Goal: Task Accomplishment & Management: Use online tool/utility

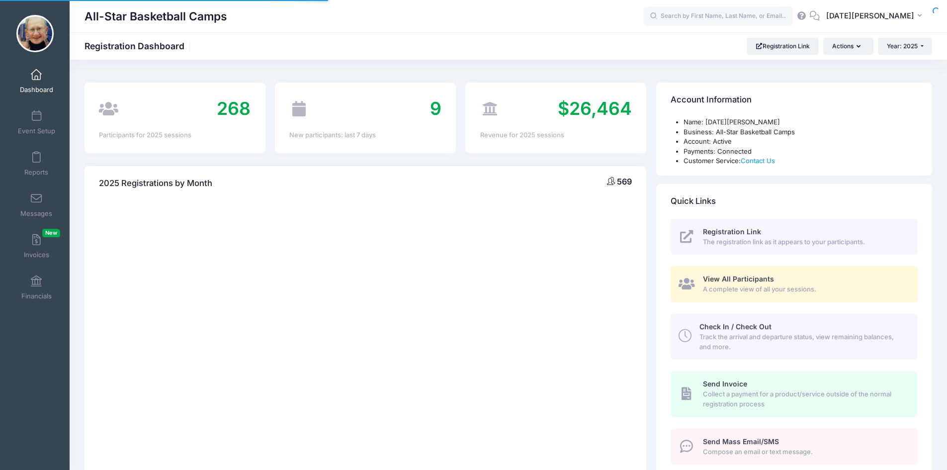
select select
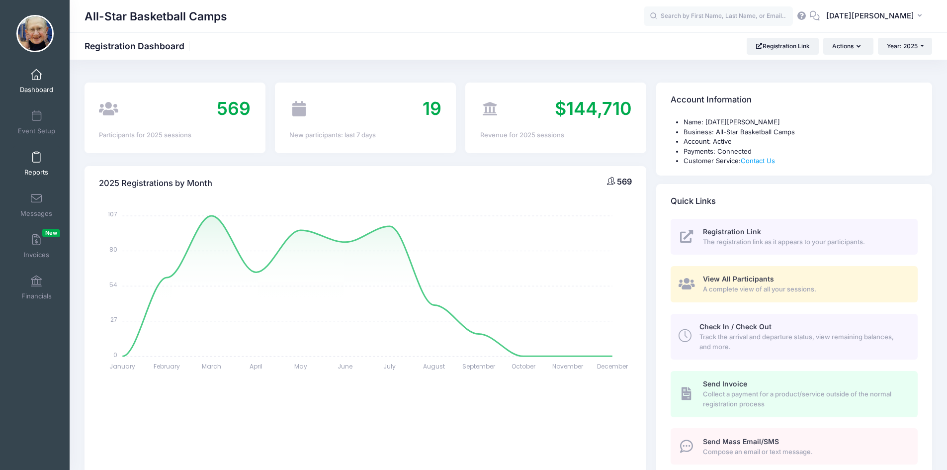
click at [43, 166] on link "Reports" at bounding box center [36, 163] width 47 height 35
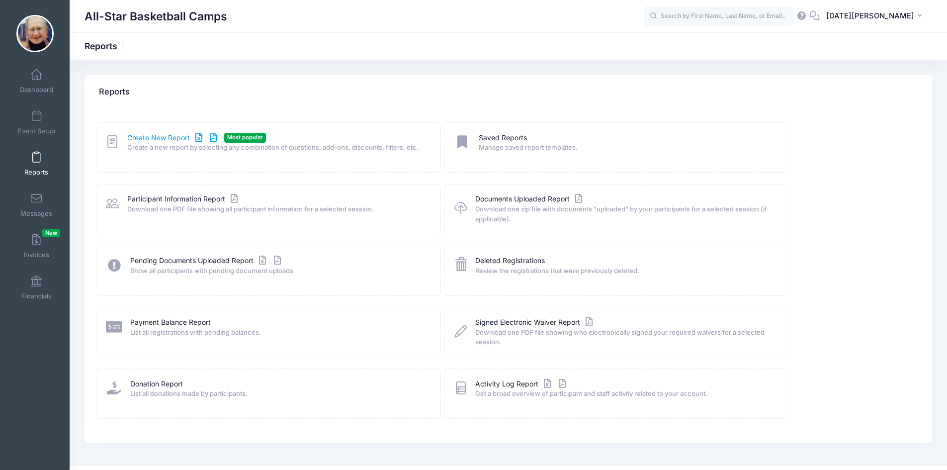
click at [166, 138] on link "Create New Report" at bounding box center [173, 138] width 92 height 10
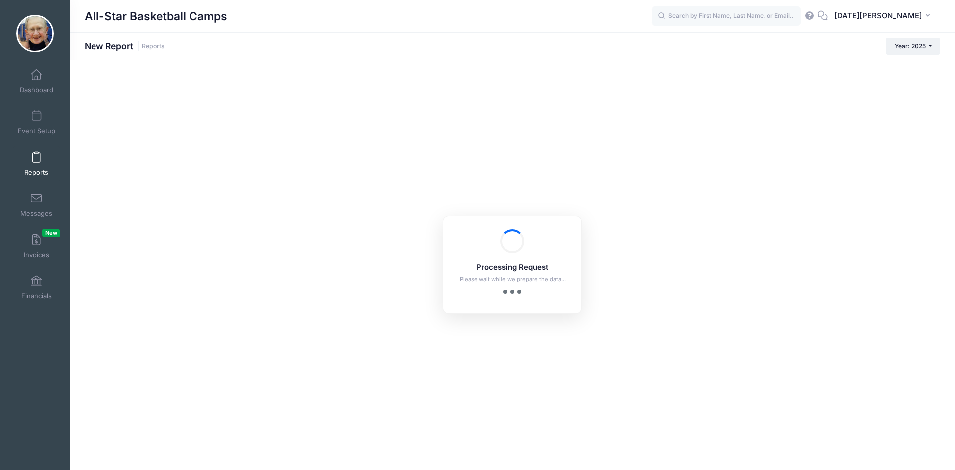
checkbox input "true"
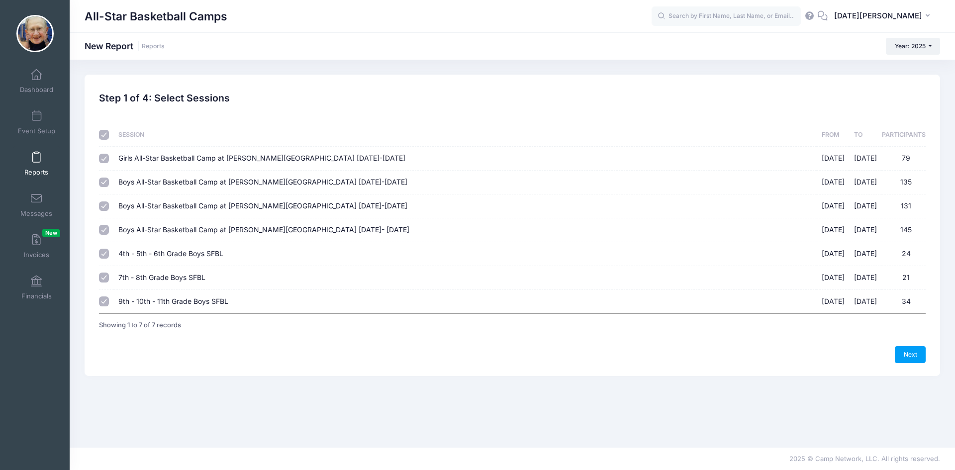
click at [107, 130] on input "checkbox" at bounding box center [104, 135] width 10 height 10
checkbox input "false"
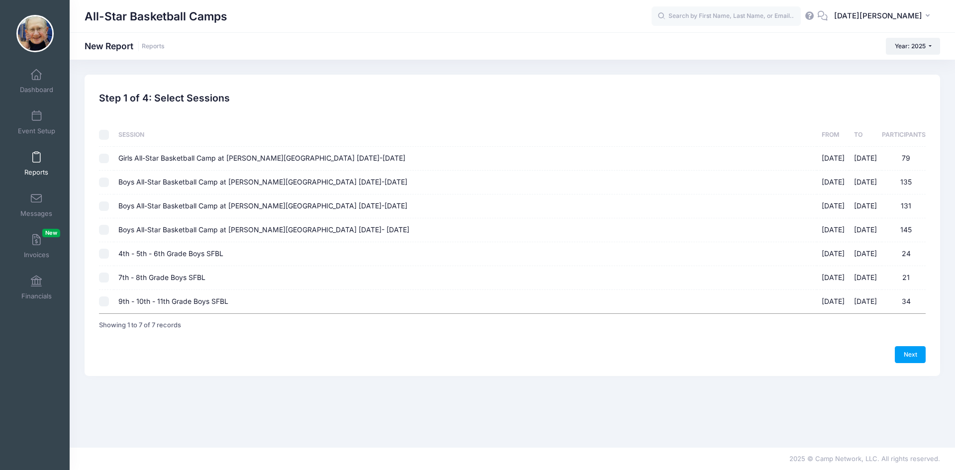
checkbox input "false"
click at [103, 248] on td at bounding box center [106, 254] width 14 height 24
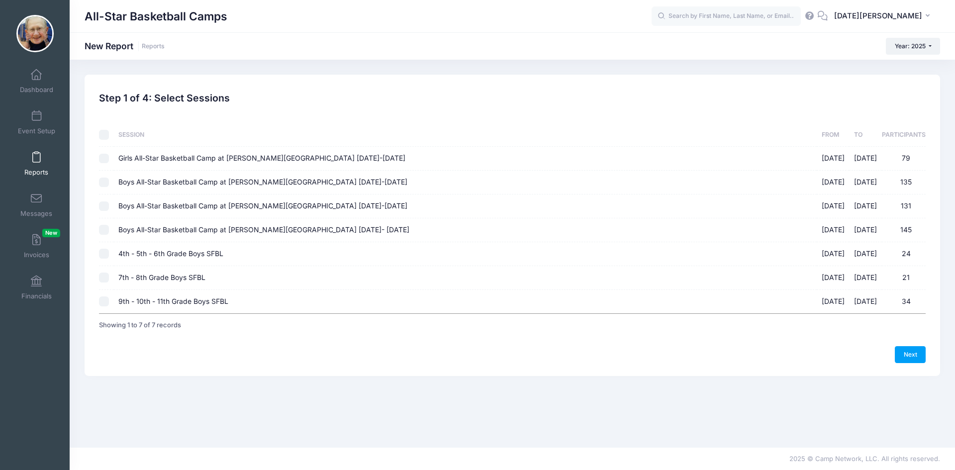
click at [106, 250] on input "4th - 5th - 6th Grade Boys SFBL 09/07/2025 - 10/19/2025 24" at bounding box center [104, 254] width 10 height 10
checkbox input "true"
click at [102, 276] on input "7th - 8th Grade Boys SFBL 09/07/2025 - 10/19/2025 21" at bounding box center [104, 278] width 10 height 10
checkbox input "true"
click at [903, 355] on link "Next" at bounding box center [910, 354] width 31 height 17
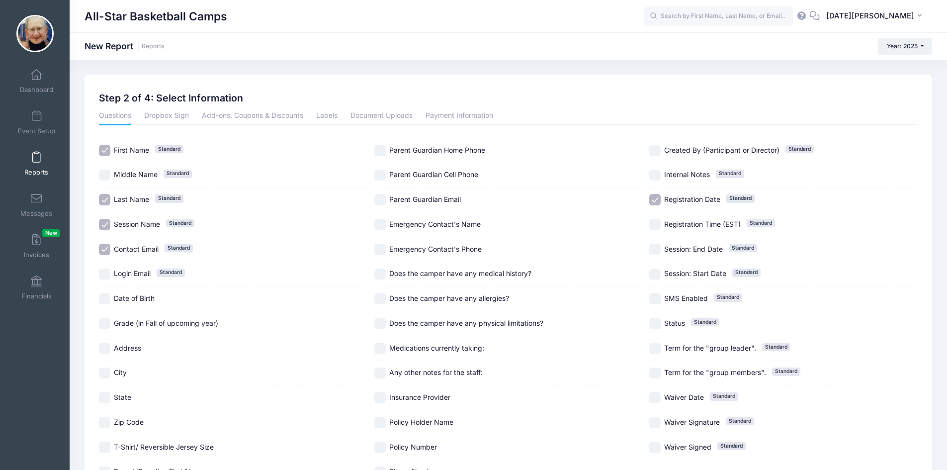
click at [109, 225] on input "Session Name Standard" at bounding box center [104, 224] width 11 height 11
checkbox input "false"
click at [108, 251] on input "Contact Email Standard" at bounding box center [104, 249] width 11 height 11
checkbox input "false"
click at [109, 297] on input "Date of Birth" at bounding box center [104, 298] width 11 height 11
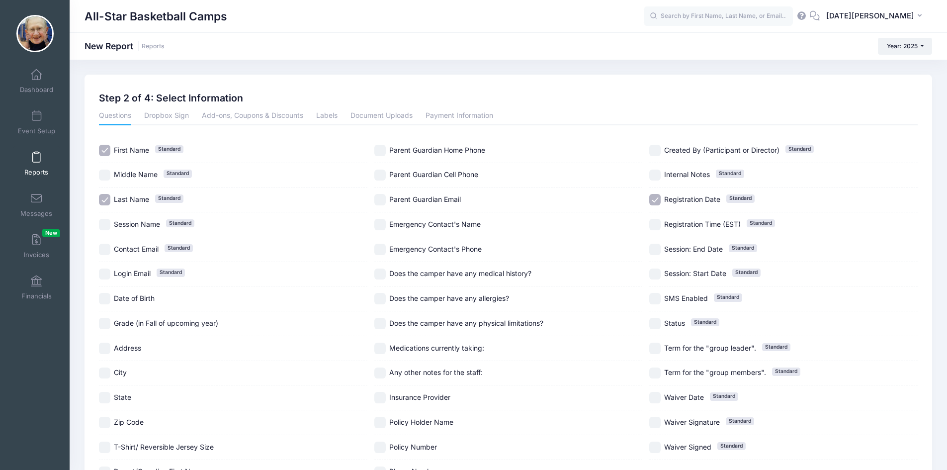
checkbox input "true"
click at [108, 333] on div "Grade (in Fall of upcoming year)" at bounding box center [233, 323] width 269 height 25
checkbox input "true"
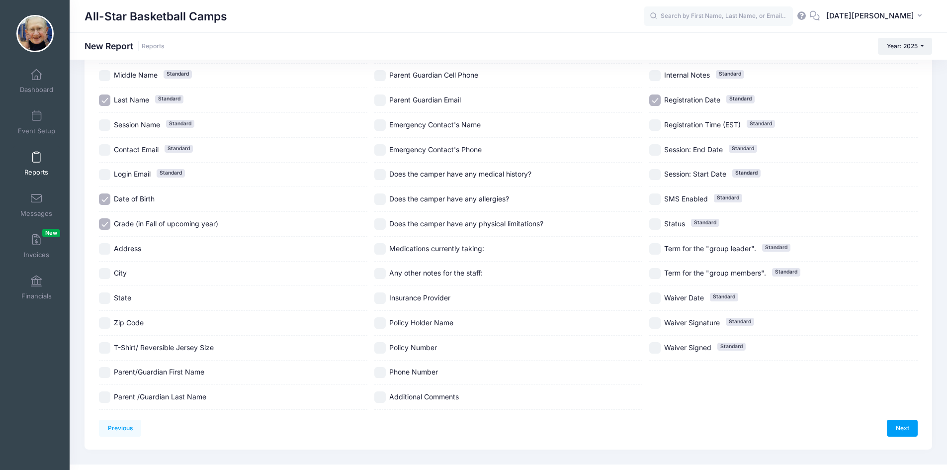
click at [105, 349] on input "T-Shirt/ Reversible Jersey Size" at bounding box center [104, 347] width 11 height 11
checkbox input "true"
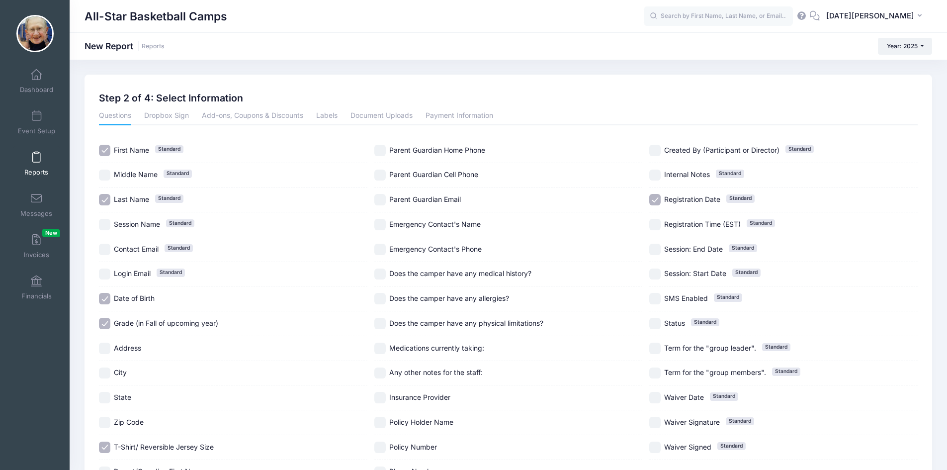
click at [384, 221] on input "Emergency Contact's Name" at bounding box center [379, 224] width 11 height 11
checkbox input "true"
click at [378, 247] on input "Emergency Contact's Phone" at bounding box center [379, 249] width 11 height 11
checkbox input "true"
click at [383, 274] on input "Does the camper have any medical history?" at bounding box center [379, 274] width 11 height 11
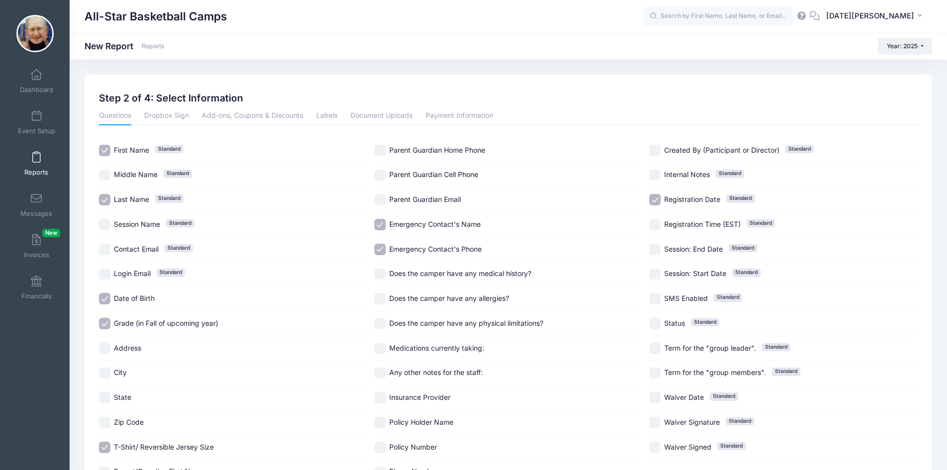
checkbox input "true"
click at [382, 307] on div "Does the camper have any allergies?" at bounding box center [508, 298] width 269 height 25
checkbox input "true"
click at [377, 320] on input "Does the camper have any physical limitations?" at bounding box center [379, 323] width 11 height 11
checkbox input "true"
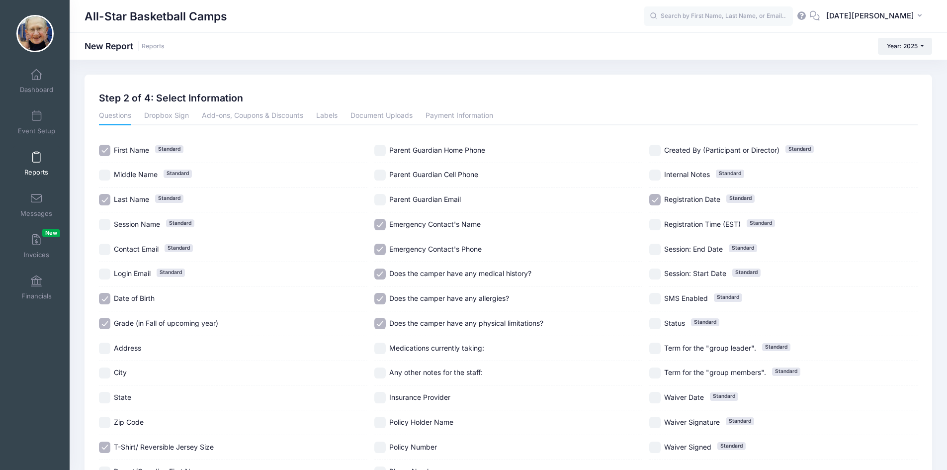
click at [379, 350] on input "Medications currently taking:" at bounding box center [379, 348] width 11 height 11
checkbox input "true"
click at [383, 377] on input "Any other notes for the staff:" at bounding box center [379, 373] width 11 height 11
checkbox input "true"
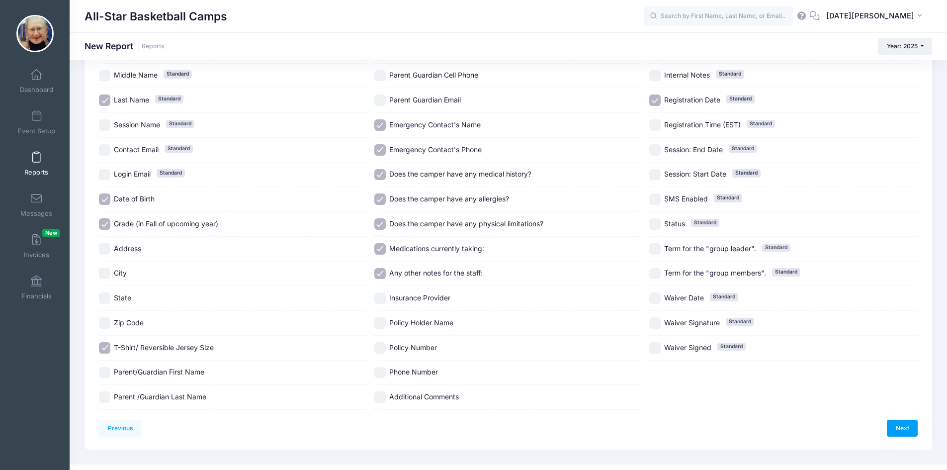
scroll to position [50, 0]
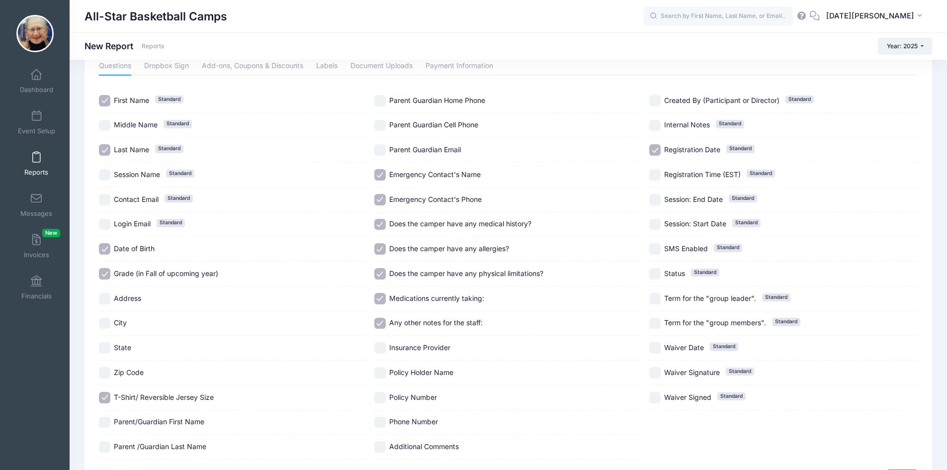
click at [650, 150] on input "Registration Date Standard" at bounding box center [654, 149] width 11 height 11
checkbox input "false"
click at [386, 447] on label "Additional Comments" at bounding box center [508, 446] width 269 height 11
checkbox input "true"
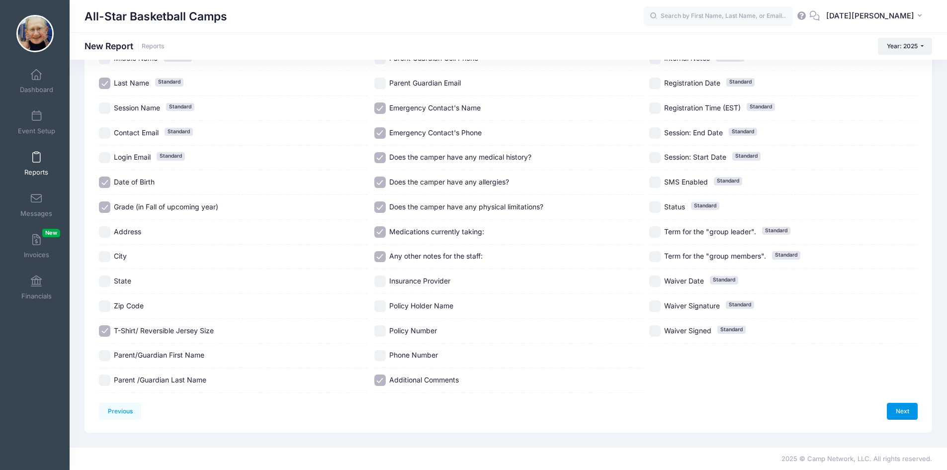
click at [899, 414] on link "Next" at bounding box center [902, 411] width 31 height 17
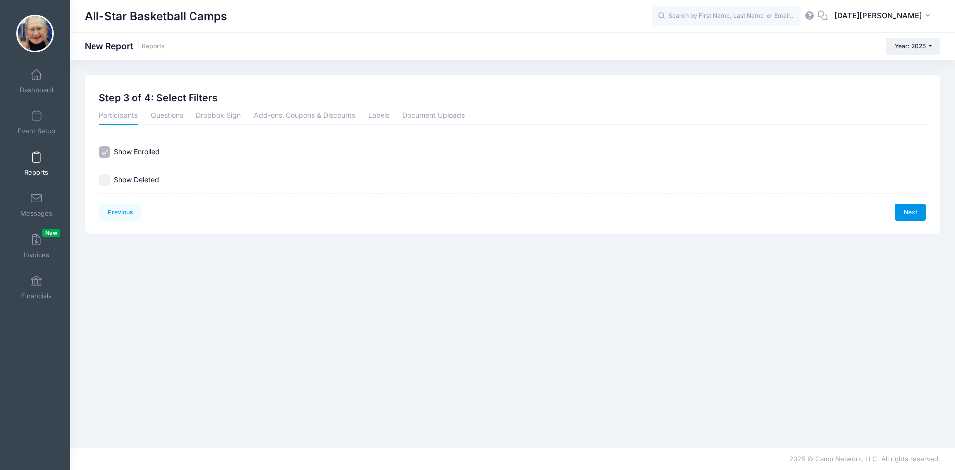
click at [907, 209] on link "Next" at bounding box center [910, 212] width 31 height 17
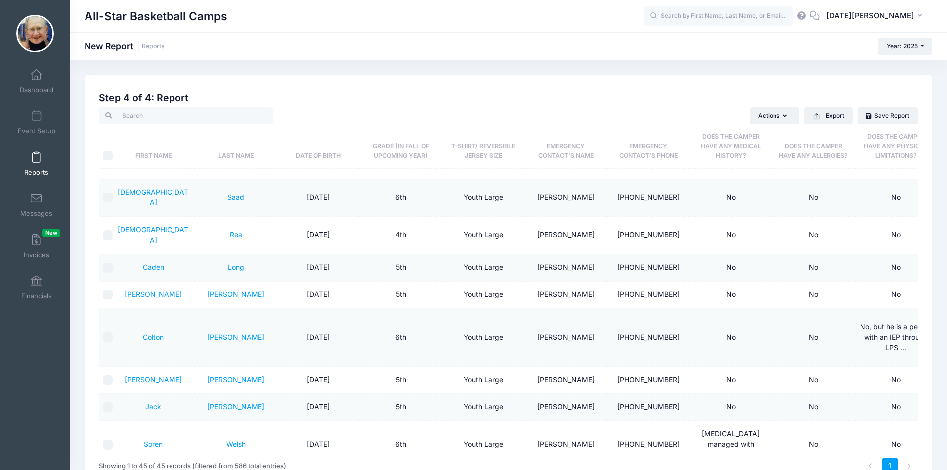
click at [235, 154] on th "Last Name" at bounding box center [235, 146] width 83 height 44
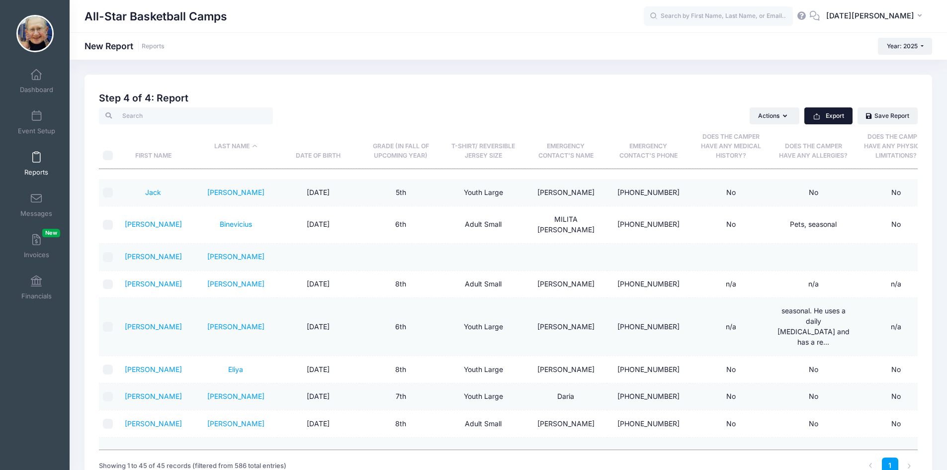
click at [817, 116] on rect "button" at bounding box center [817, 116] width 0 height 4
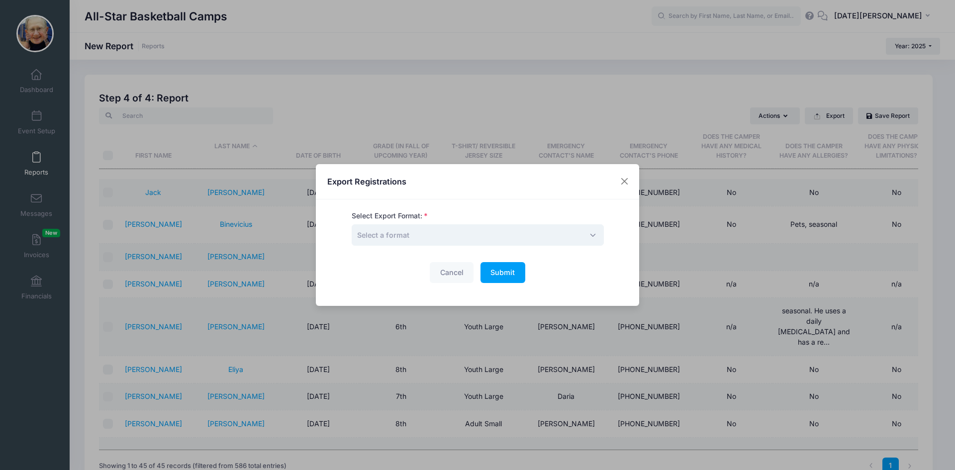
click at [465, 230] on span "Select a format" at bounding box center [478, 234] width 252 height 21
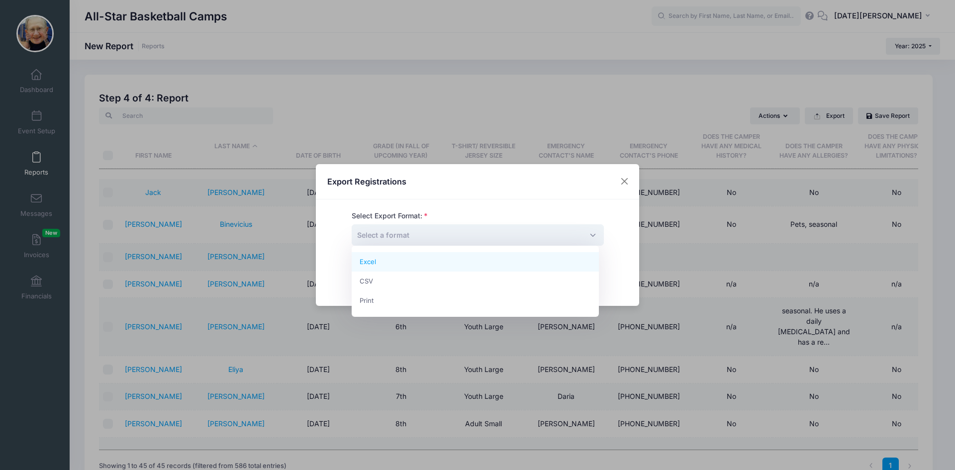
select select "excel"
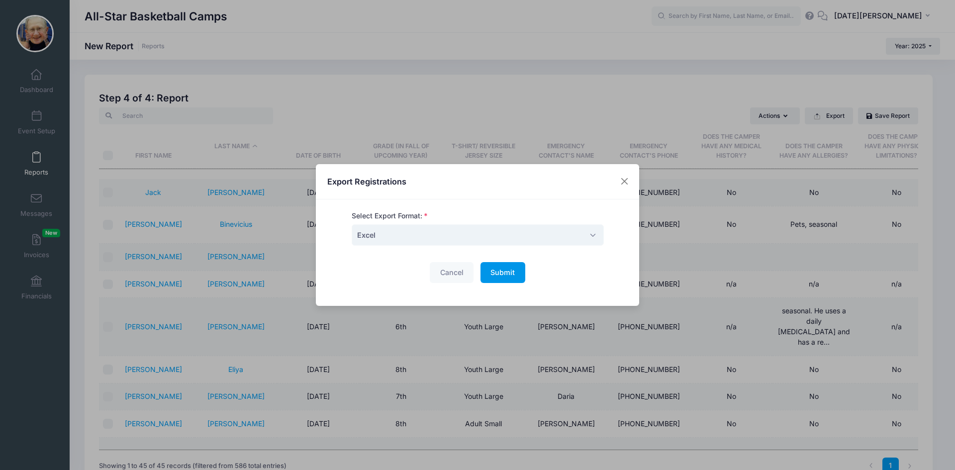
click at [487, 267] on button "Submit Please wait..." at bounding box center [502, 272] width 45 height 21
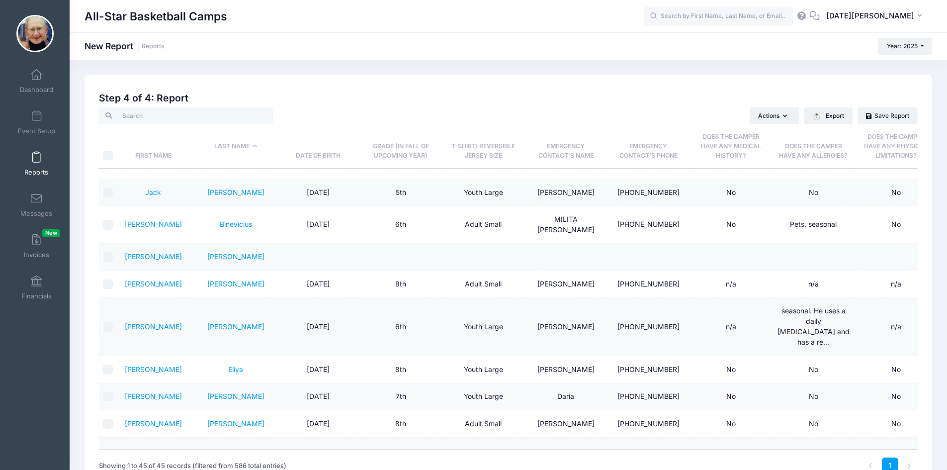
click at [33, 167] on link "Reports" at bounding box center [36, 163] width 47 height 35
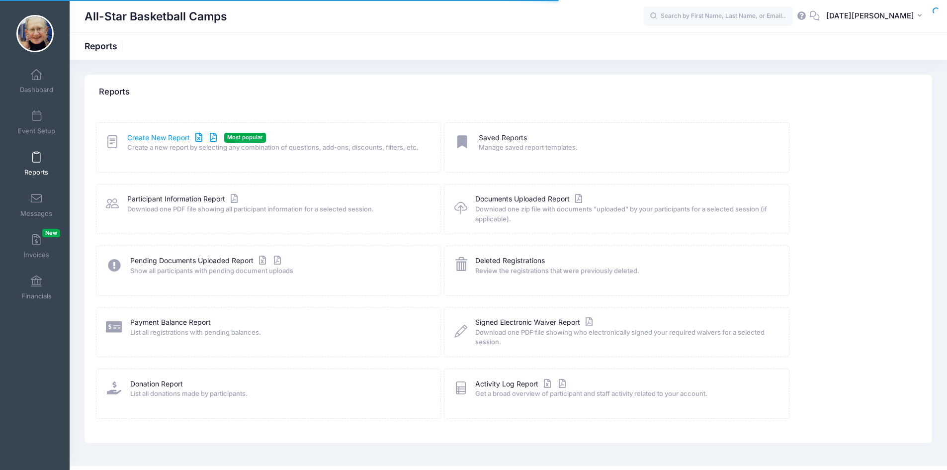
click at [162, 142] on link "Create New Report" at bounding box center [173, 138] width 92 height 10
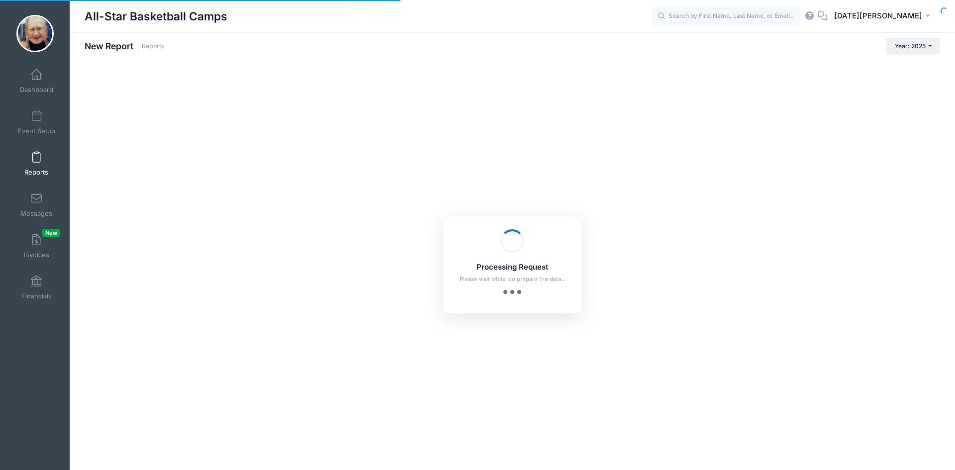
checkbox input "true"
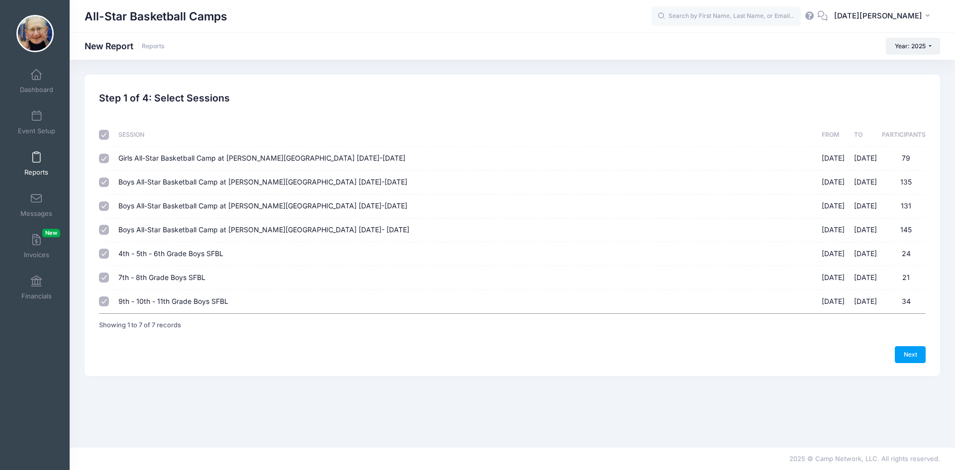
click at [103, 301] on input "9th - 10th - 11th Grade Boys SFBL 09/07/2025 - 10/19/2025 34" at bounding box center [104, 301] width 10 height 10
checkbox input "false"
click at [106, 134] on input "checkbox" at bounding box center [104, 135] width 10 height 10
checkbox input "false"
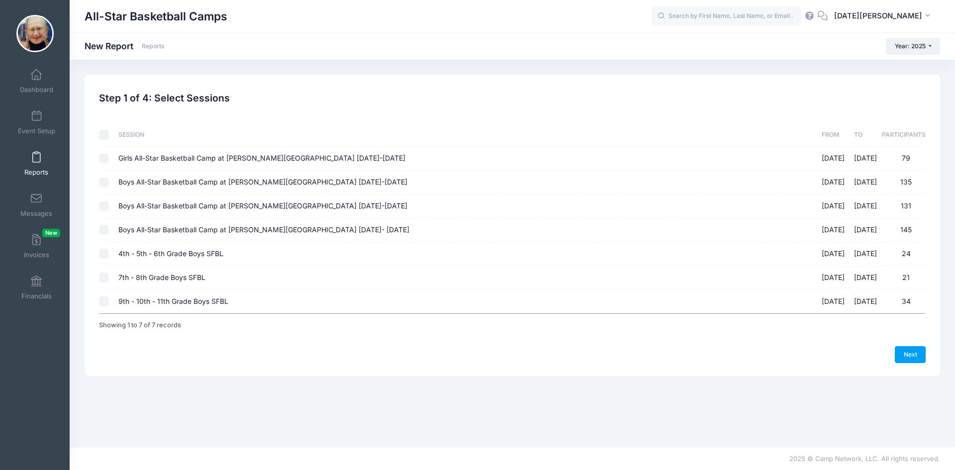
checkbox input "false"
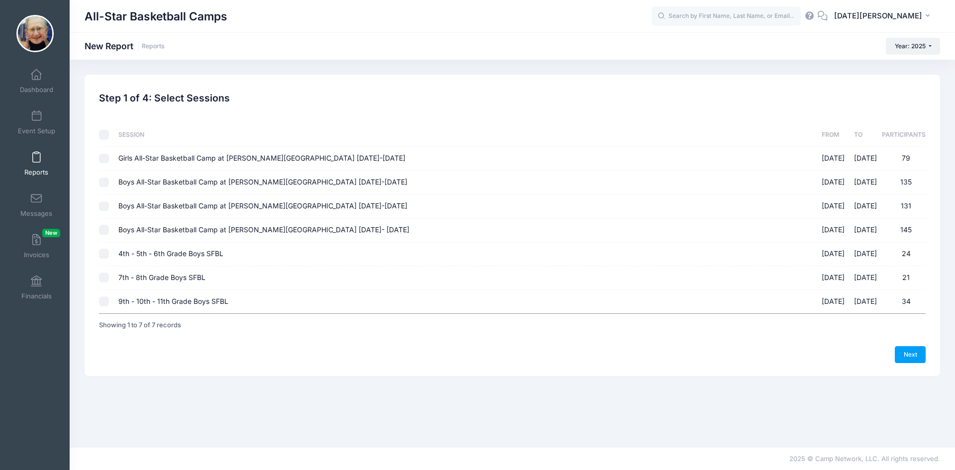
click at [104, 302] on input "9th - 10th - 11th Grade Boys SFBL 09/07/2025 - 10/19/2025 34" at bounding box center [104, 301] width 10 height 10
checkbox input "true"
click at [919, 353] on link "Next" at bounding box center [910, 354] width 31 height 17
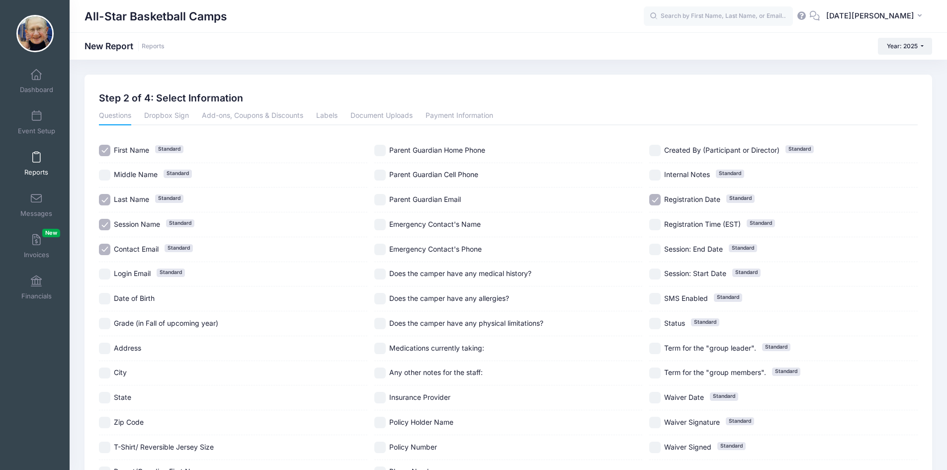
drag, startPoint x: 107, startPoint y: 246, endPoint x: 105, endPoint y: 232, distance: 14.0
click at [106, 246] on input "Contact Email Standard" at bounding box center [104, 249] width 11 height 11
checkbox input "false"
click at [105, 224] on input "Session Name Standard" at bounding box center [104, 224] width 11 height 11
checkbox input "false"
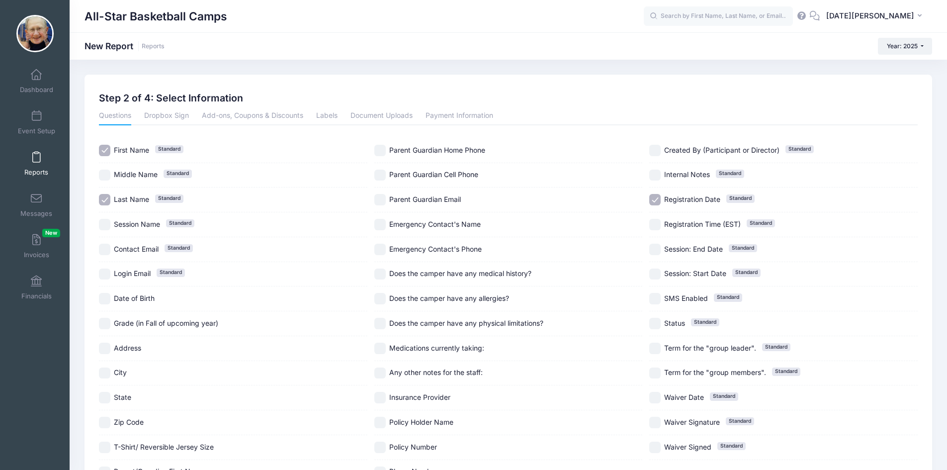
scroll to position [116, 0]
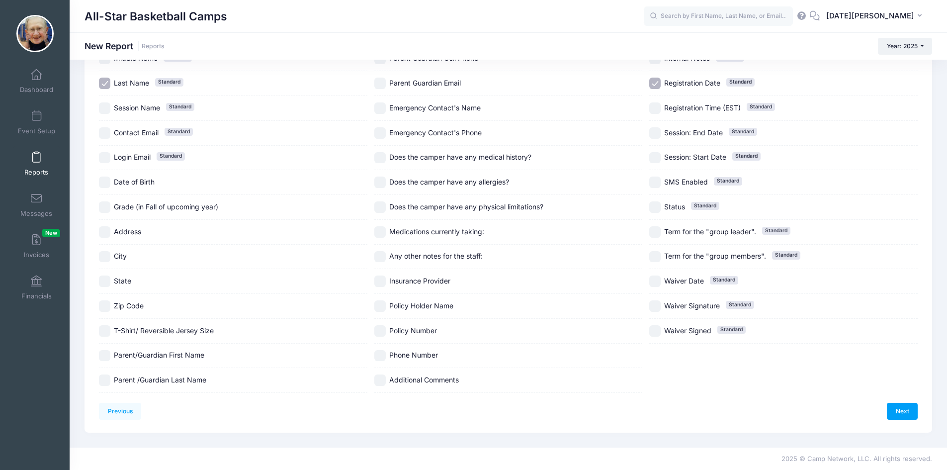
click at [106, 207] on input "Grade (in Fall of upcoming year)" at bounding box center [104, 206] width 11 height 11
checkbox input "true"
click at [102, 187] on input "Date of Birth" at bounding box center [104, 182] width 11 height 11
checkbox input "true"
click at [104, 307] on input "Zip Code" at bounding box center [104, 305] width 11 height 11
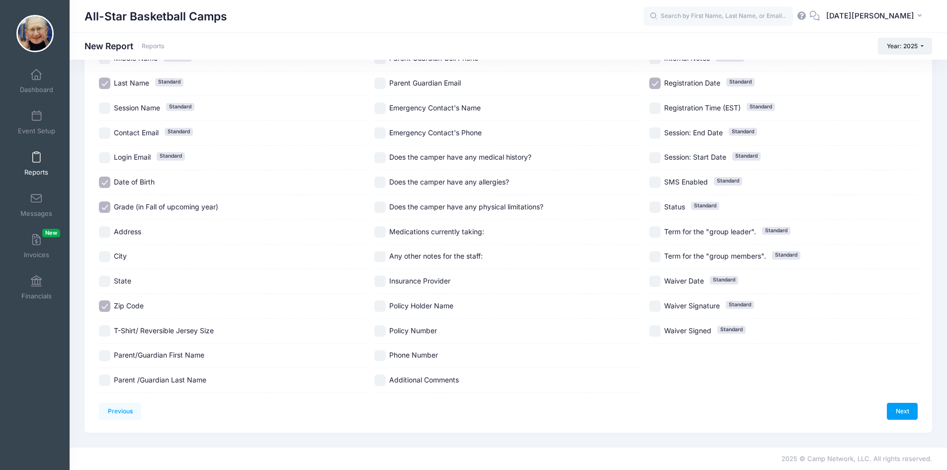
click at [104, 307] on input "Zip Code" at bounding box center [104, 305] width 11 height 11
checkbox input "false"
click at [106, 328] on input "T-Shirt/ Reversible Jersey Size" at bounding box center [104, 330] width 11 height 11
checkbox input "true"
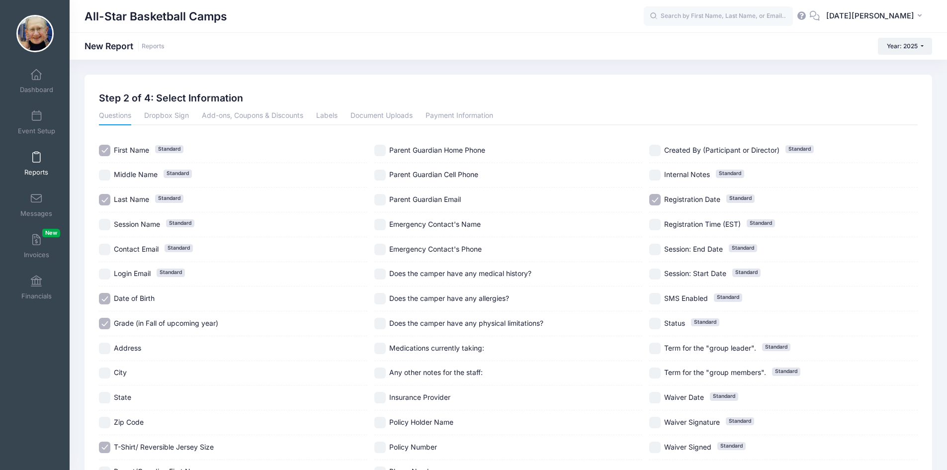
click at [652, 196] on input "Registration Date Standard" at bounding box center [654, 199] width 11 height 11
checkbox input "false"
click at [386, 221] on label "Emergency Contact's Name" at bounding box center [508, 224] width 269 height 11
checkbox input "true"
click at [378, 250] on input "Emergency Contact's Phone" at bounding box center [379, 249] width 11 height 11
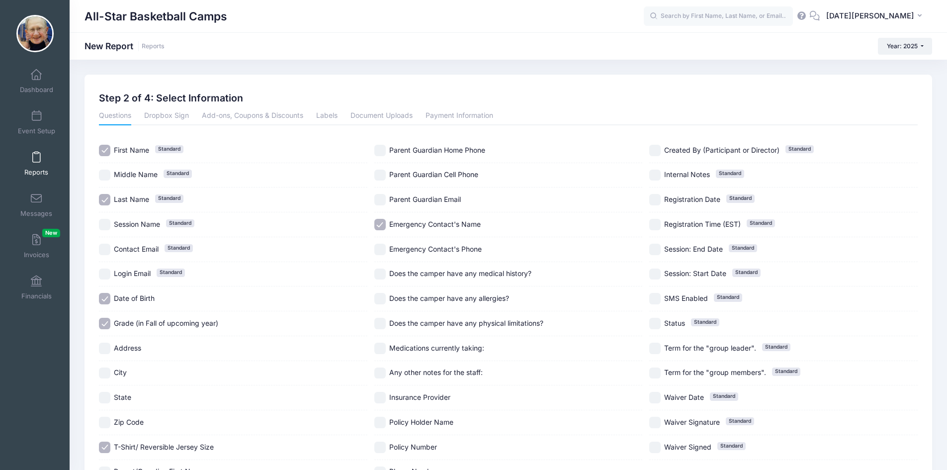
checkbox input "true"
click at [377, 272] on input "Does the camper have any medical history?" at bounding box center [379, 274] width 11 height 11
checkbox input "true"
click at [381, 300] on input "Does the camper have any allergies?" at bounding box center [379, 298] width 11 height 11
checkbox input "true"
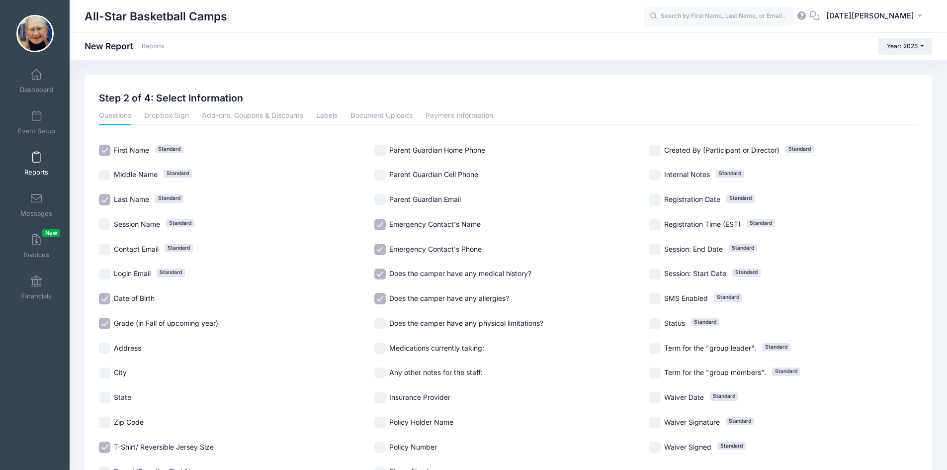
click at [381, 329] on input "Does the camper have any physical limitations?" at bounding box center [379, 323] width 11 height 11
checkbox input "true"
click at [384, 375] on input "Any other notes for the staff:" at bounding box center [379, 373] width 11 height 11
checkbox input "true"
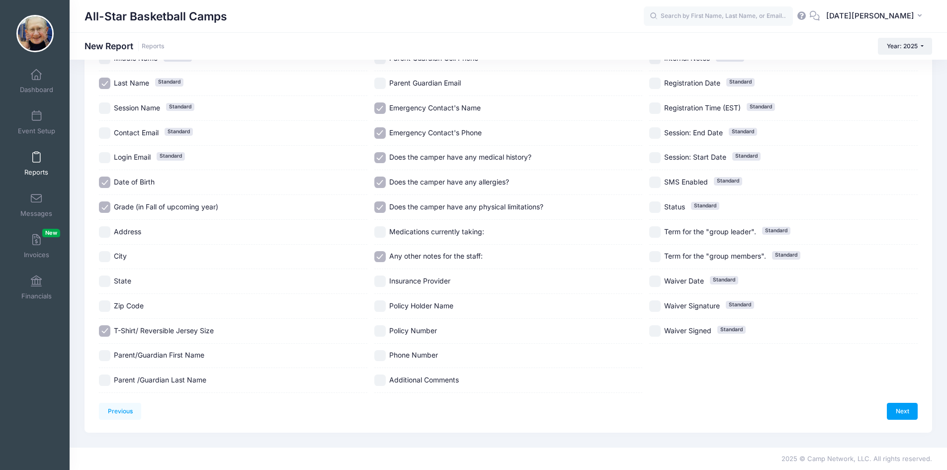
click at [381, 377] on input "Additional Comments" at bounding box center [379, 379] width 11 height 11
checkbox input "true"
click at [908, 406] on link "Next" at bounding box center [902, 411] width 31 height 17
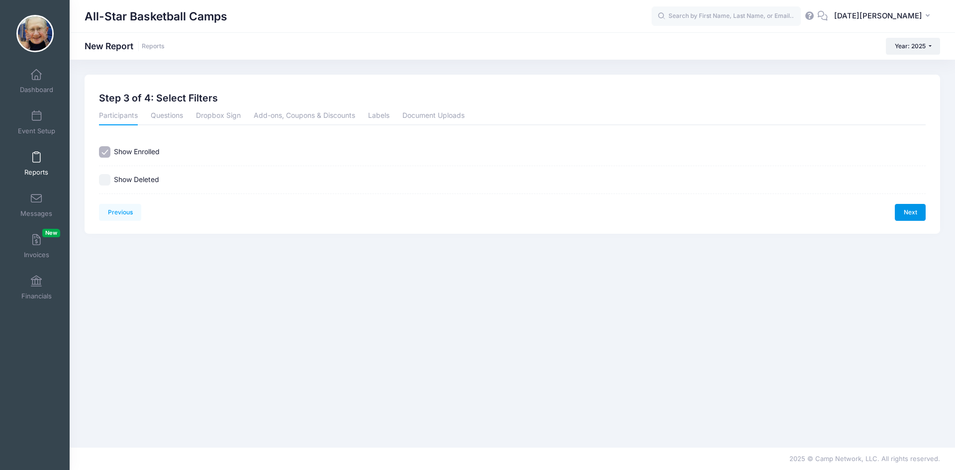
click at [903, 209] on link "Next" at bounding box center [910, 212] width 31 height 17
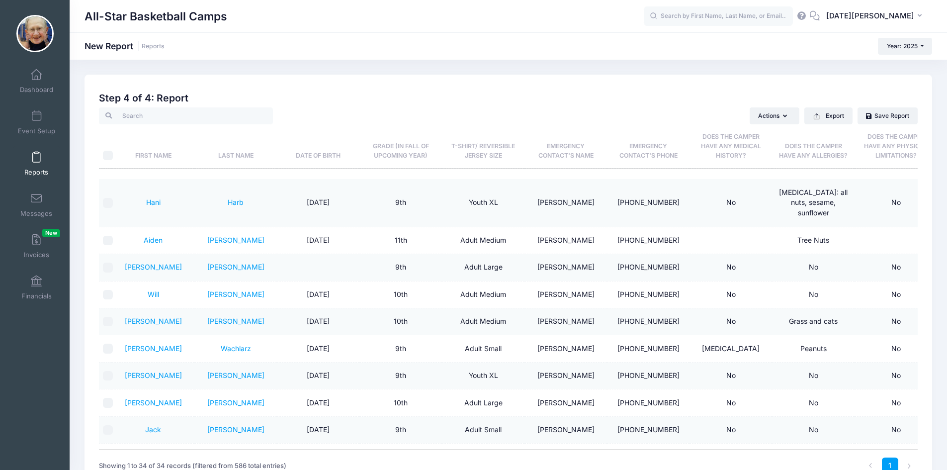
click at [231, 158] on th "Last Name" at bounding box center [235, 146] width 83 height 44
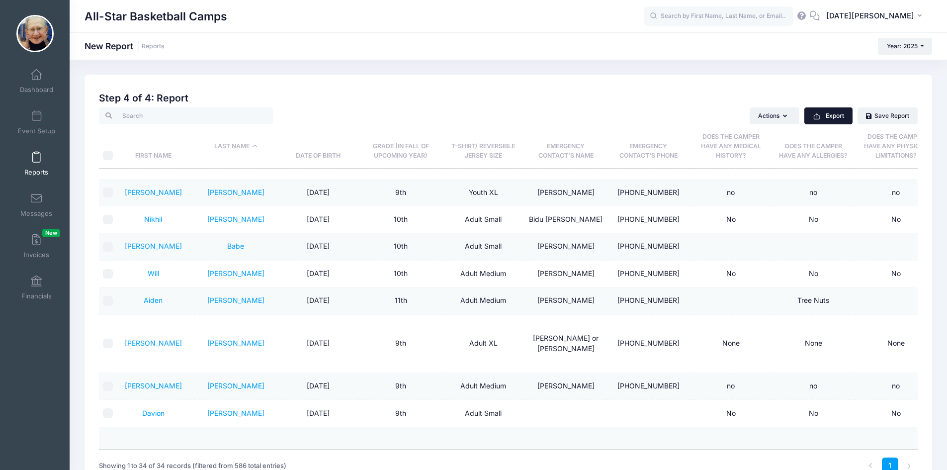
click at [839, 118] on button "Export" at bounding box center [829, 115] width 48 height 17
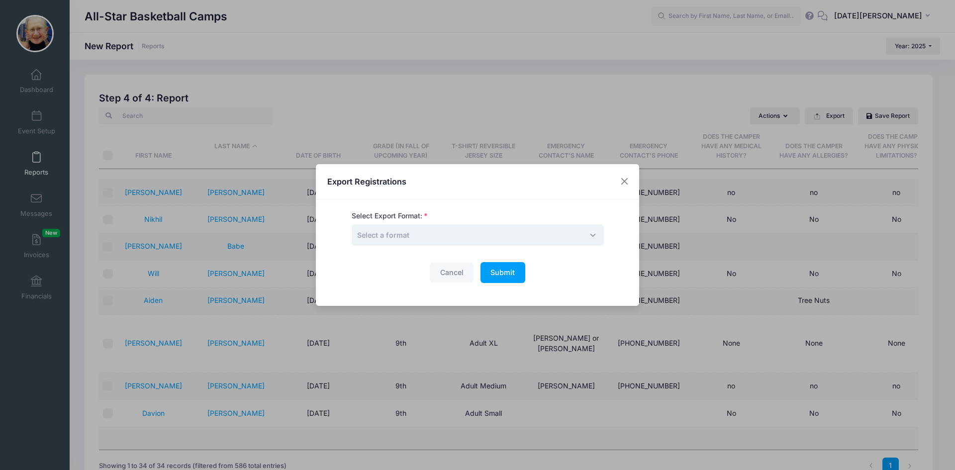
click at [514, 239] on span "Select a format" at bounding box center [478, 234] width 252 height 21
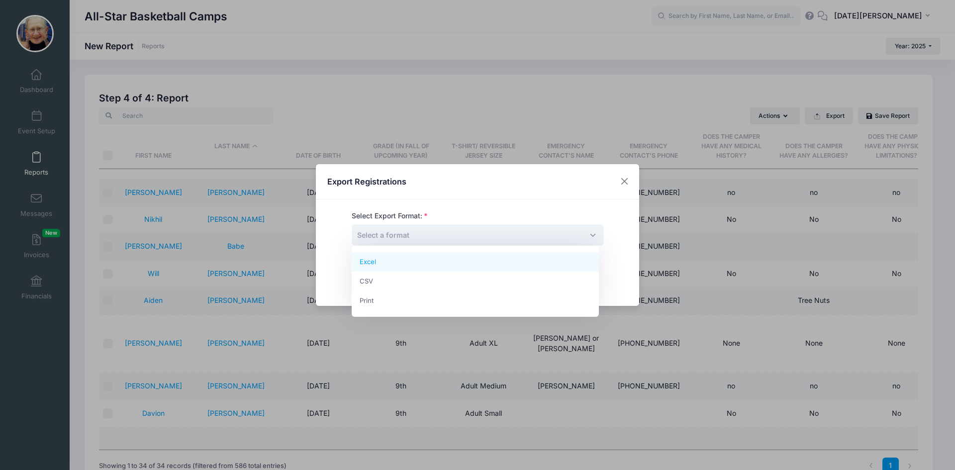
drag, startPoint x: 495, startPoint y: 260, endPoint x: 496, endPoint y: 265, distance: 5.6
select select "excel"
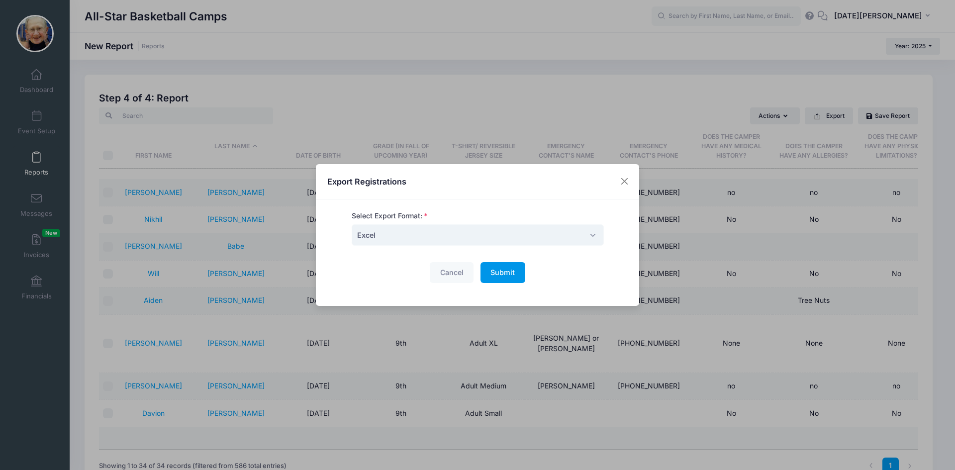
click at [494, 273] on span "Submit" at bounding box center [502, 272] width 24 height 8
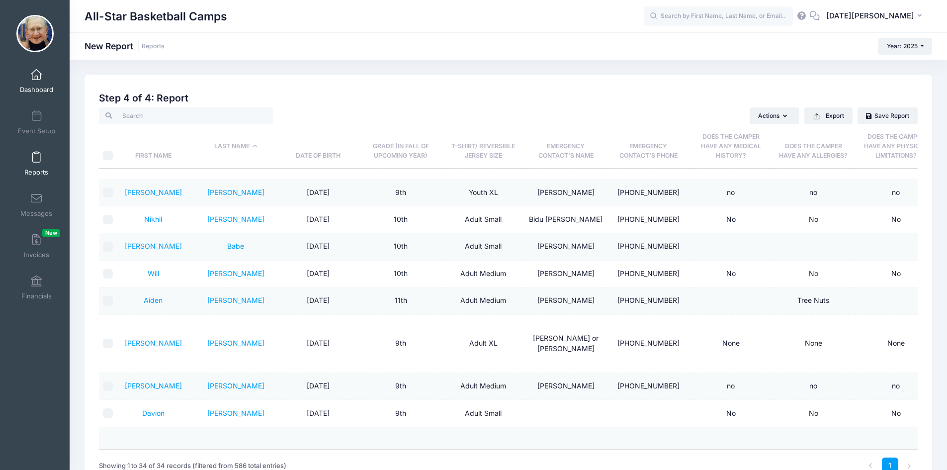
click at [52, 82] on link "Dashboard" at bounding box center [36, 81] width 47 height 35
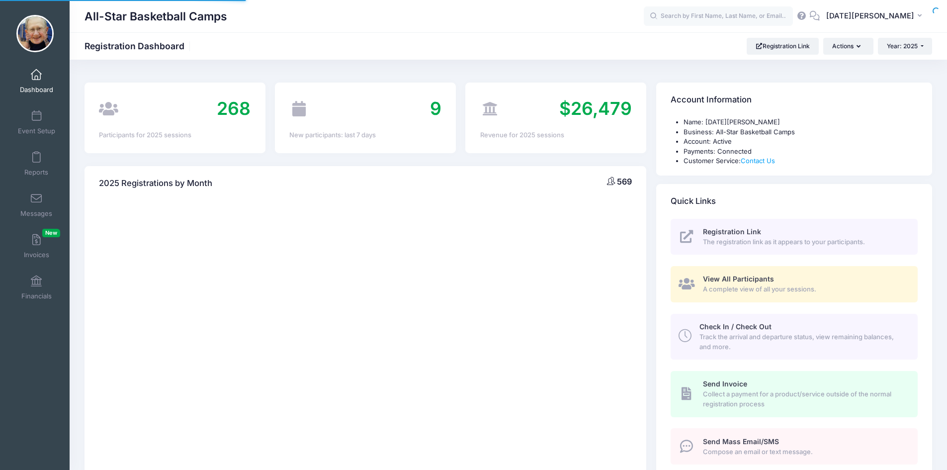
select select
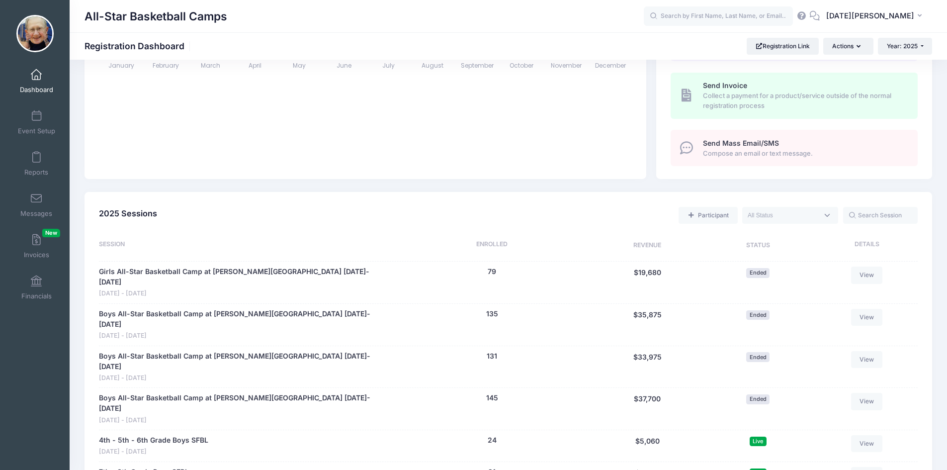
scroll to position [398, 0]
